Goal: Transaction & Acquisition: Purchase product/service

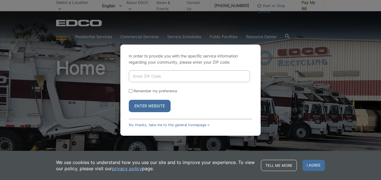
click at [158, 78] on input "Enter ZIP Code" at bounding box center [189, 76] width 121 height 12
type input "92019"
click at [129, 100] on button "Enter Website" at bounding box center [150, 106] width 42 height 12
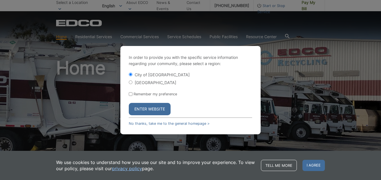
click at [160, 108] on button "Enter Website" at bounding box center [150, 109] width 42 height 12
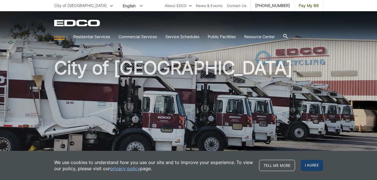
click at [312, 164] on span "I agree" at bounding box center [312, 165] width 22 height 11
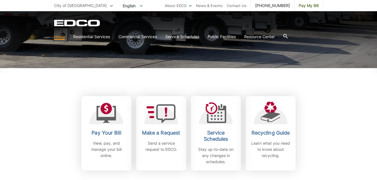
scroll to position [112, 0]
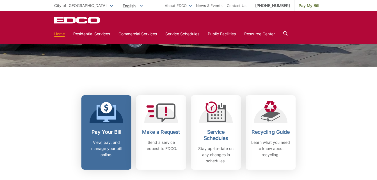
click at [114, 128] on link "Pay Your Bill View, pay, and manage your bill online." at bounding box center [106, 132] width 50 height 74
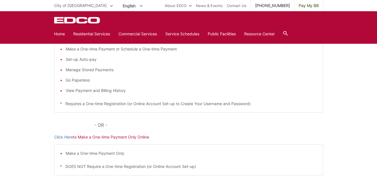
scroll to position [84, 0]
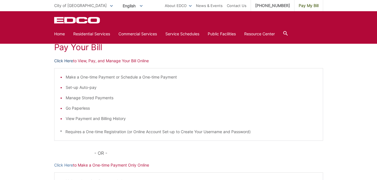
click at [63, 60] on link "Click Here" at bounding box center [63, 61] width 19 height 6
